Goal: Find specific page/section: Find specific page/section

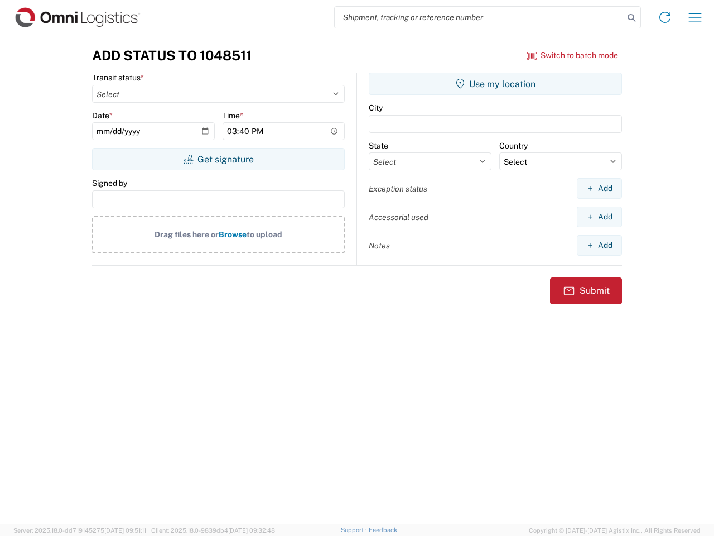
click at [479, 17] on input "search" at bounding box center [479, 17] width 289 height 21
click at [632, 18] on icon at bounding box center [632, 18] width 16 height 16
click at [665, 17] on icon at bounding box center [665, 17] width 18 height 18
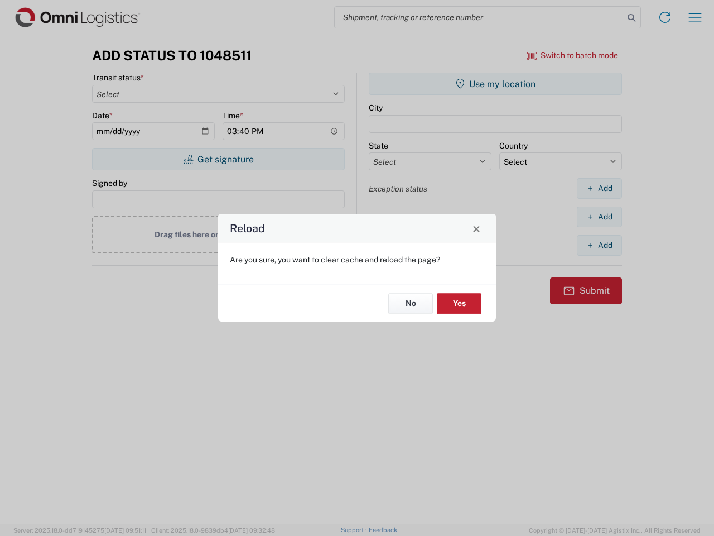
click at [573, 55] on div "Reload Are you sure, you want to clear cache and reload the page? No Yes" at bounding box center [357, 268] width 714 height 536
click at [218, 159] on div "Reload Are you sure, you want to clear cache and reload the page? No Yes" at bounding box center [357, 268] width 714 height 536
click at [495, 84] on div "Reload Are you sure, you want to clear cache and reload the page? No Yes" at bounding box center [357, 268] width 714 height 536
click at [599, 188] on div "Reload Are you sure, you want to clear cache and reload the page? No Yes" at bounding box center [357, 268] width 714 height 536
click at [599, 216] on div "Reload Are you sure, you want to clear cache and reload the page? No Yes" at bounding box center [357, 268] width 714 height 536
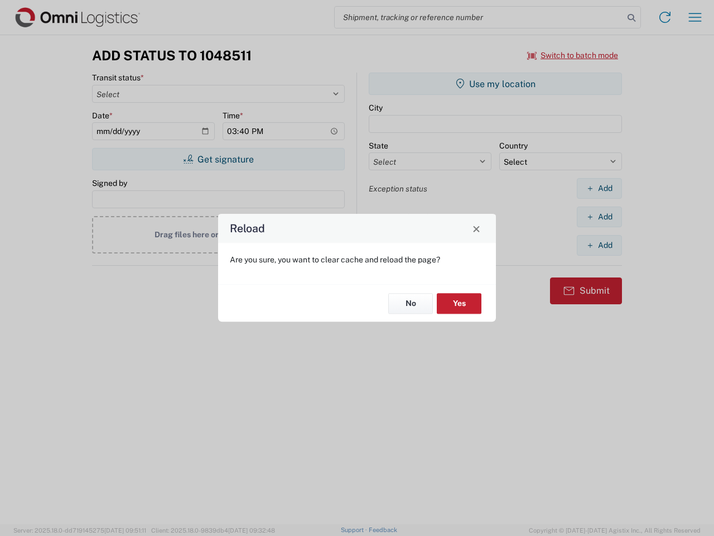
click at [599, 245] on div "Reload Are you sure, you want to clear cache and reload the page? No Yes" at bounding box center [357, 268] width 714 height 536
